Goal: Navigation & Orientation: Find specific page/section

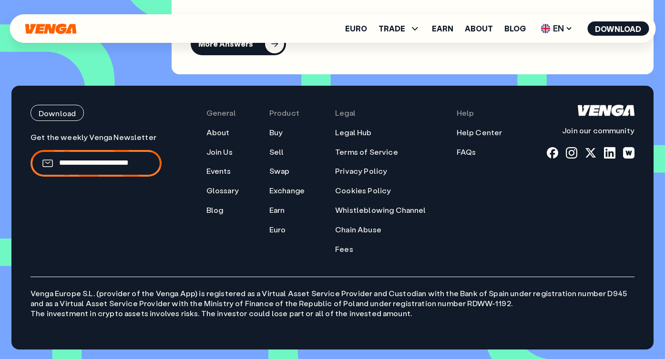
scroll to position [4116, 0]
click at [29, 294] on div "Download Join our community General About Join Us Events Glossary Blog Product …" at bounding box center [332, 218] width 642 height 264
click at [554, 30] on span "EN" at bounding box center [556, 28] width 39 height 15
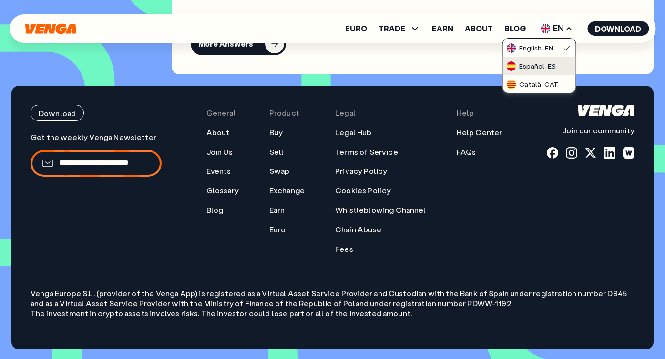
drag, startPoint x: 541, startPoint y: 61, endPoint x: 508, endPoint y: 71, distance: 34.7
click at [541, 61] on div "Español - ES" at bounding box center [531, 66] width 49 height 10
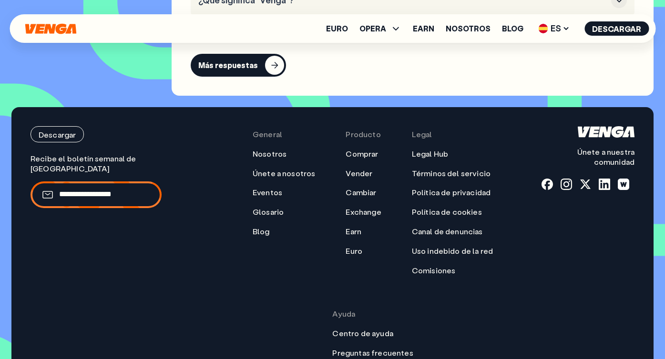
scroll to position [4236, 0]
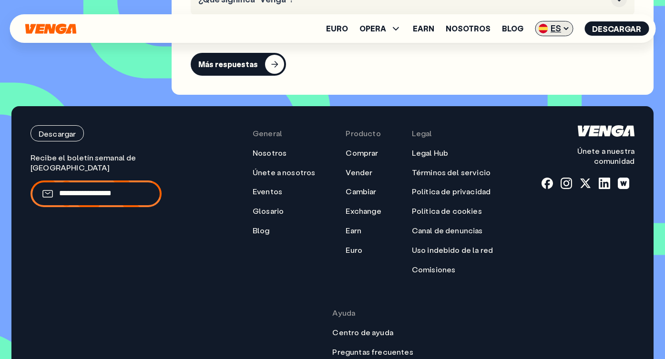
click at [551, 23] on span "ES" at bounding box center [554, 28] width 38 height 15
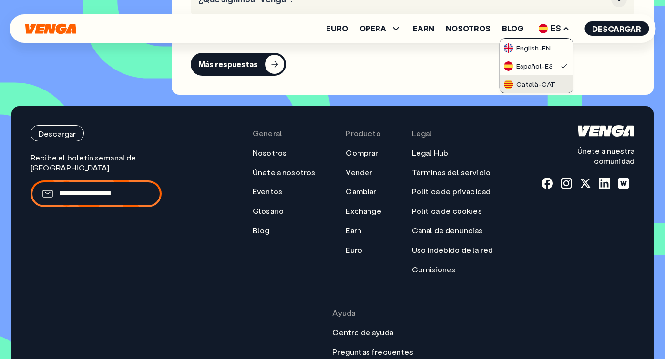
click at [534, 78] on link "Català - CAT" at bounding box center [536, 84] width 72 height 18
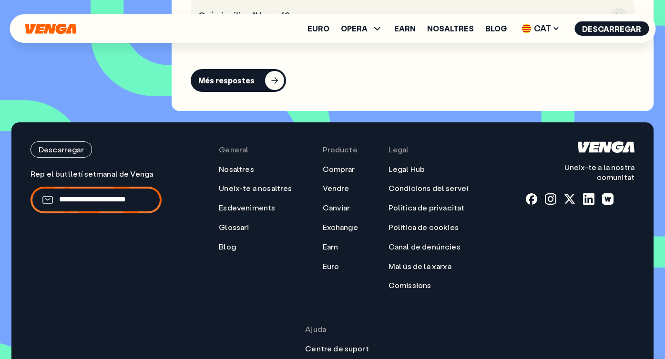
scroll to position [4236, 0]
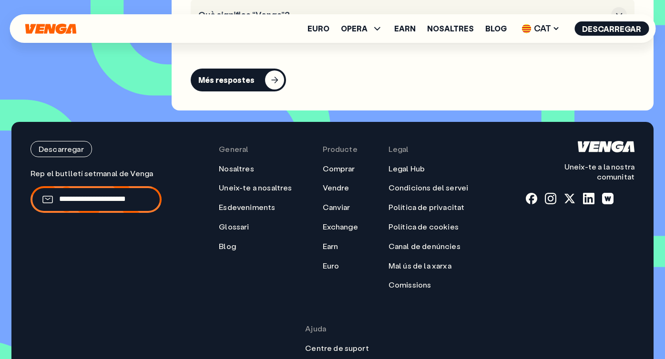
drag, startPoint x: 437, startPoint y: 318, endPoint x: 20, endPoint y: 295, distance: 418.2
click at [20, 295] on div "Descarregar Uneix-te a la nostra comunitat General Nosaltres Uneix-te a nosaltr…" at bounding box center [332, 295] width 642 height 347
copy p "Venga Europe S.L. (proveïdor de l'aplicació Venga) està registrada com a Proveï…"
drag, startPoint x: 427, startPoint y: 315, endPoint x: 26, endPoint y: 298, distance: 400.7
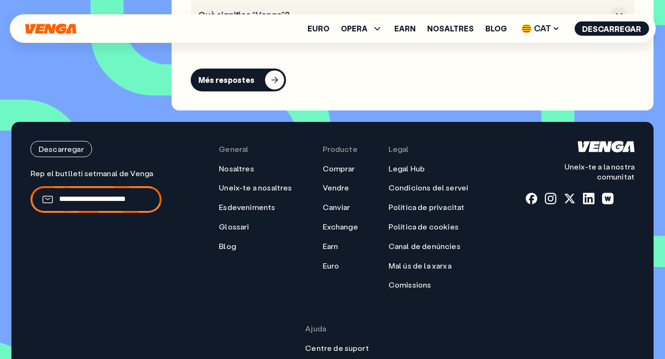
click at [26, 298] on div "Descarregar Uneix-te a la nostra comunitat General Nosaltres Uneix-te a nosaltr…" at bounding box center [332, 295] width 642 height 347
copy p "Venga Europe S.L. (proveïdor de l'aplicació Venga) està registrada com a Proveï…"
